Goal: Information Seeking & Learning: Learn about a topic

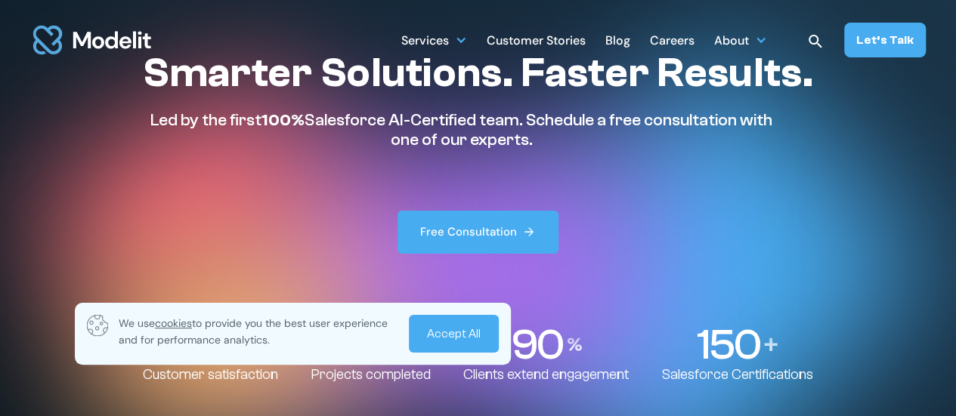
click at [465, 331] on link "Accept All" at bounding box center [454, 334] width 90 height 38
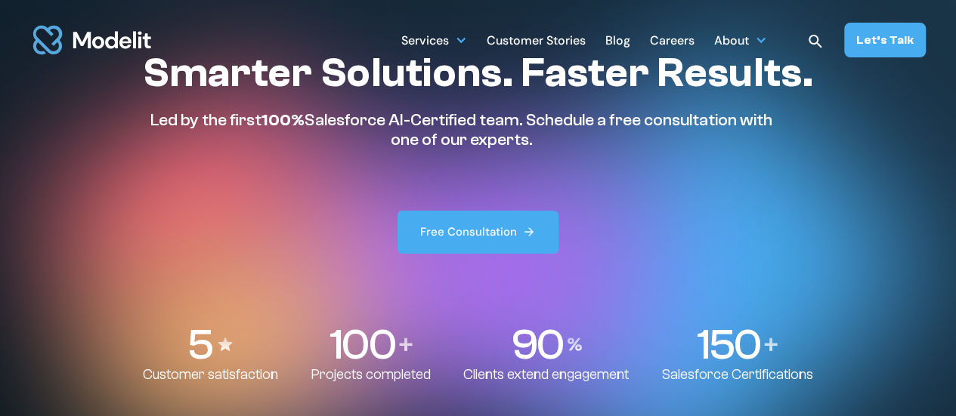
click at [893, 108] on section "Smarter Solutions. Faster Results. Led by the first 100% Salesforce AI-Certifie…" at bounding box center [478, 208] width 956 height 416
click at [764, 37] on div at bounding box center [761, 40] width 12 height 12
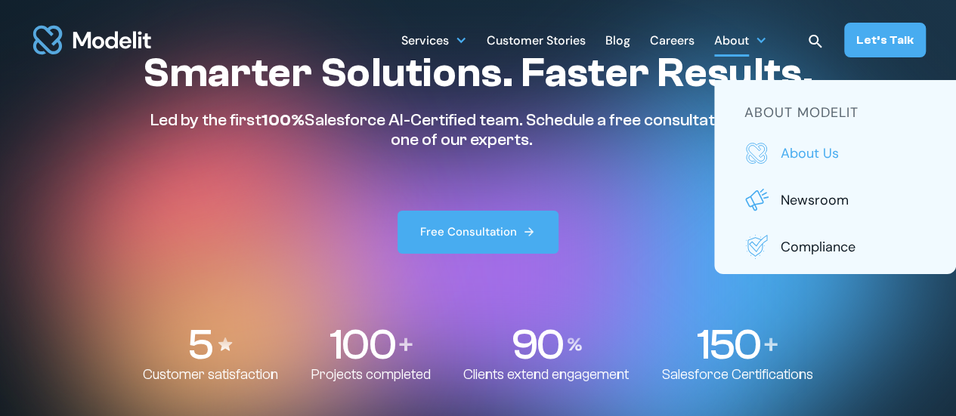
click at [803, 155] on p "About us" at bounding box center [853, 154] width 145 height 20
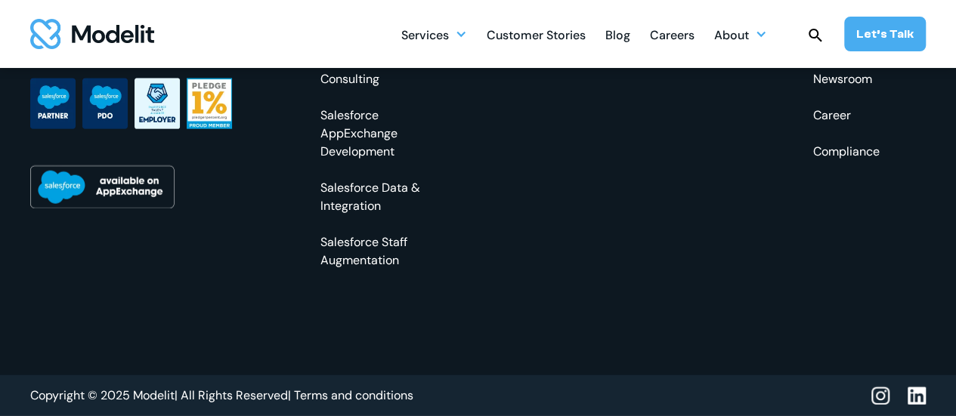
scroll to position [1685, 0]
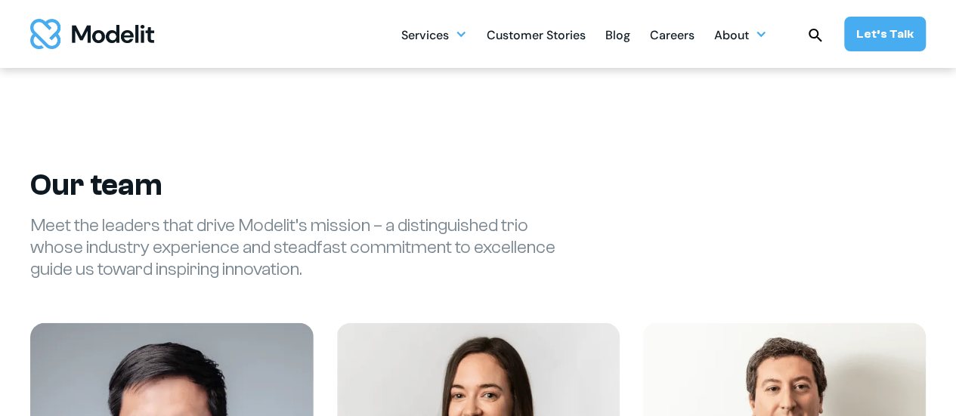
click at [898, 158] on div "Our team Meet the leaders that drive Modelit’s mission – a distinguished trio w…" at bounding box center [477, 383] width 895 height 596
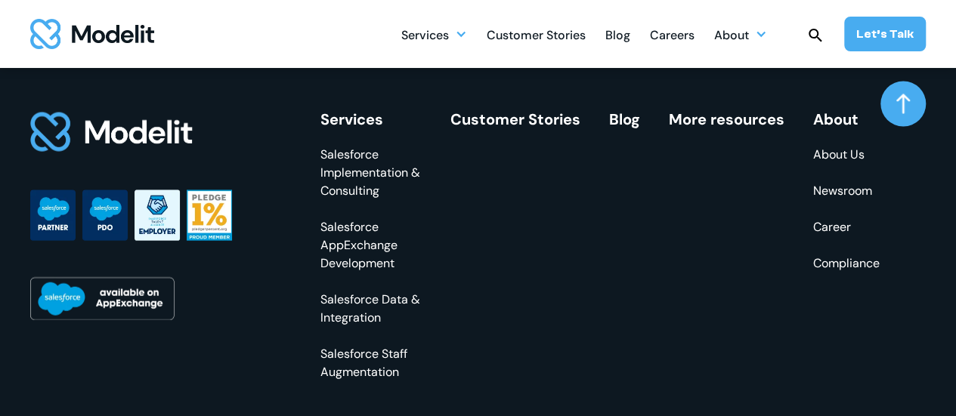
scroll to position [4500, 0]
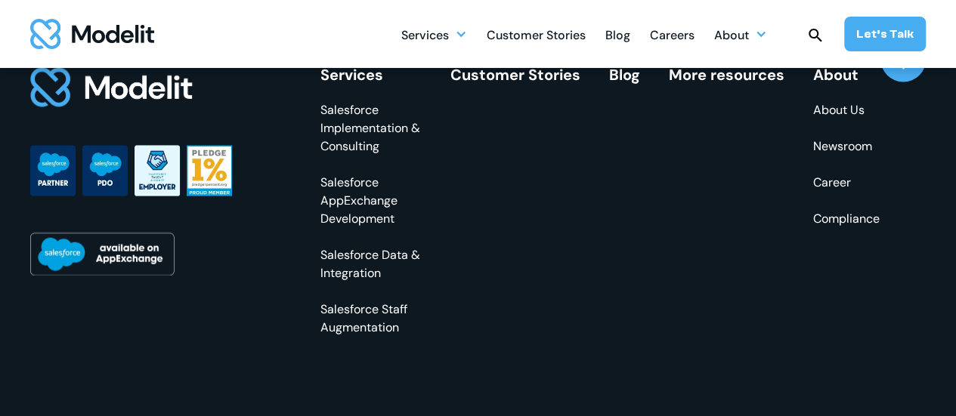
click at [840, 117] on link "About Us" at bounding box center [846, 110] width 66 height 18
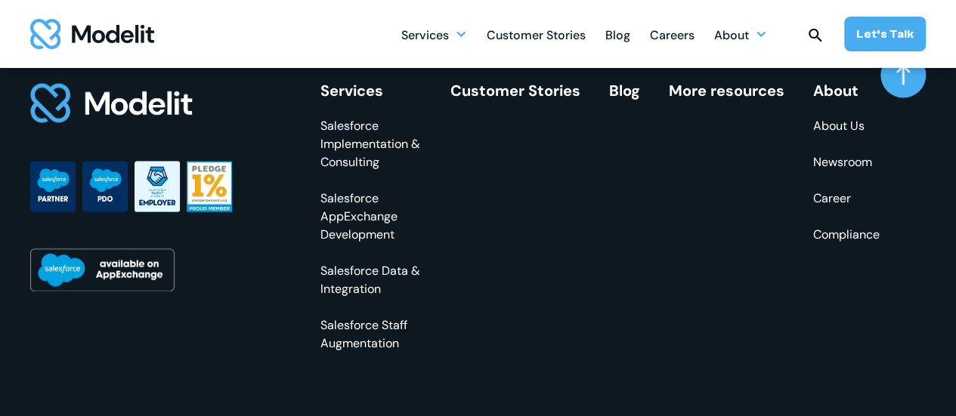
scroll to position [4490, 0]
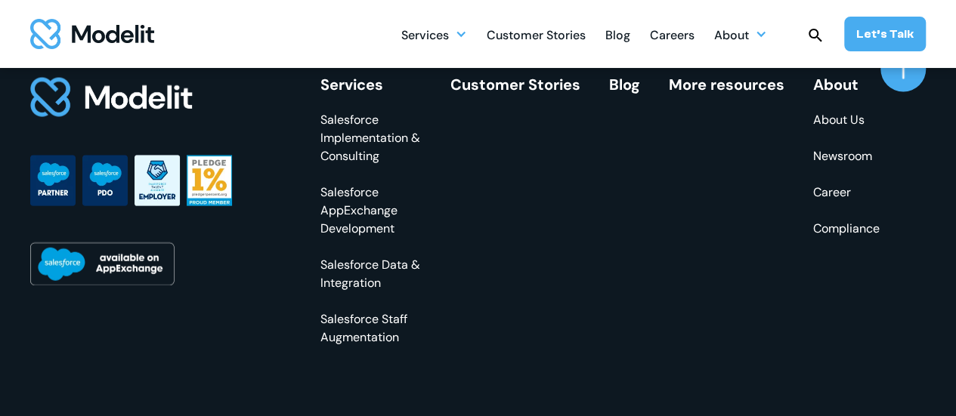
click at [840, 200] on link "Career" at bounding box center [846, 193] width 66 height 18
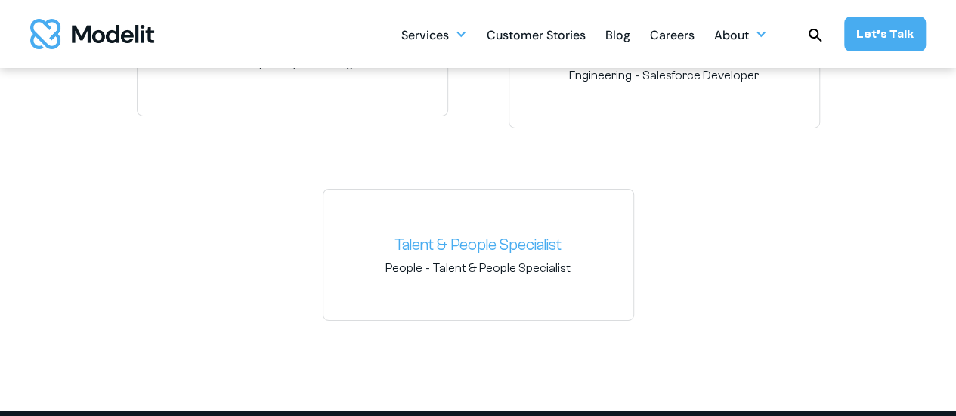
scroll to position [2448, 0]
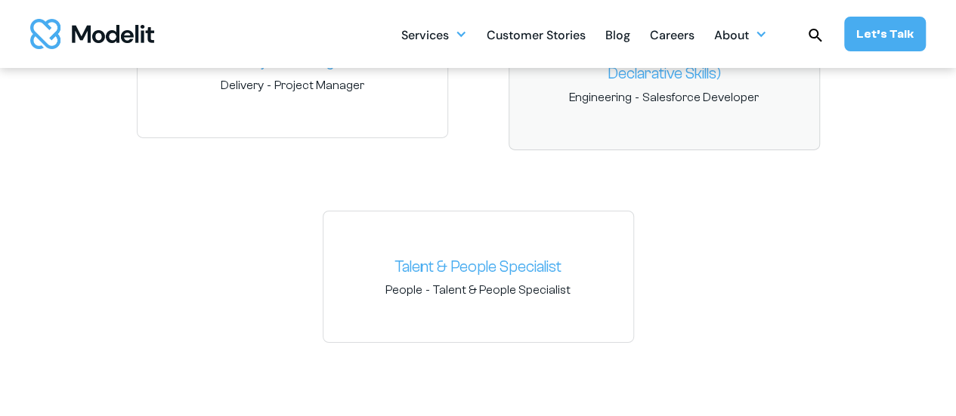
click at [660, 101] on span "Salesforce Developer" at bounding box center [700, 97] width 116 height 17
click at [666, 75] on link "Salesforce Developer (with Admin & Declarative Skills)" at bounding box center [664, 63] width 286 height 48
